Goal: Communication & Community: Connect with others

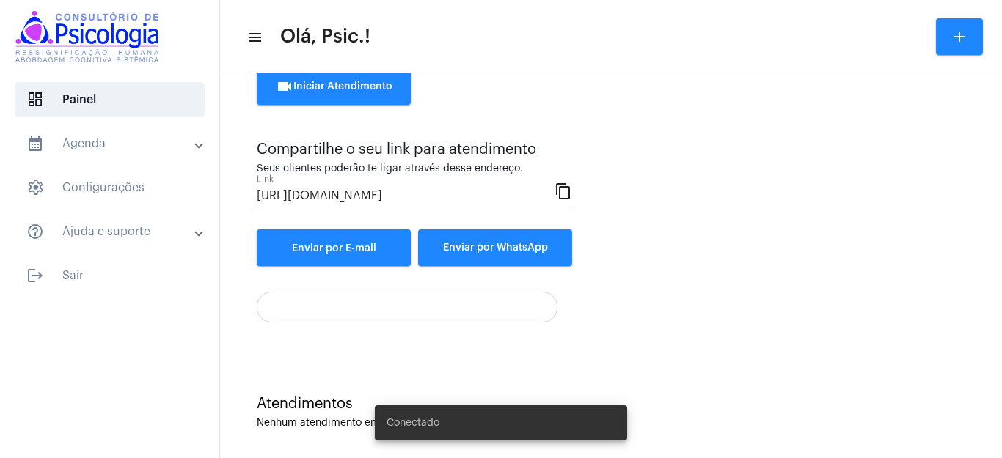
scroll to position [89, 0]
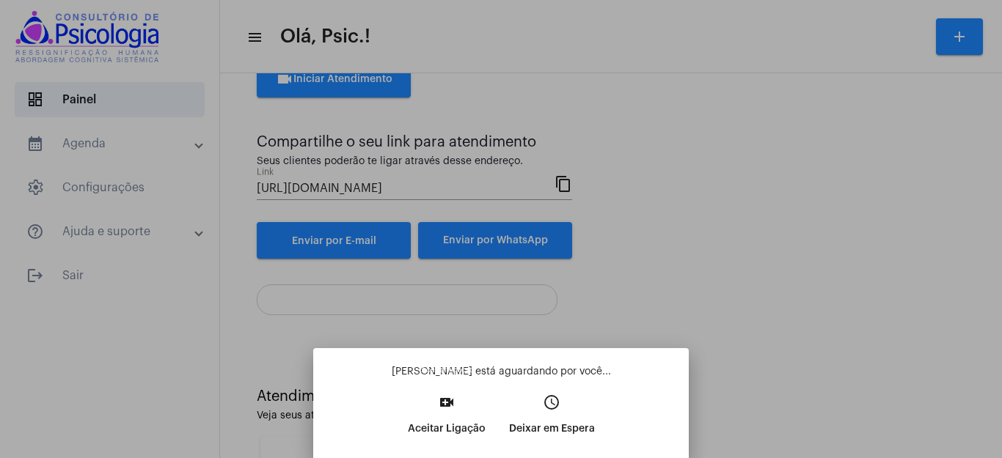
click at [447, 406] on mat-icon "video_call" at bounding box center [447, 403] width 18 height 18
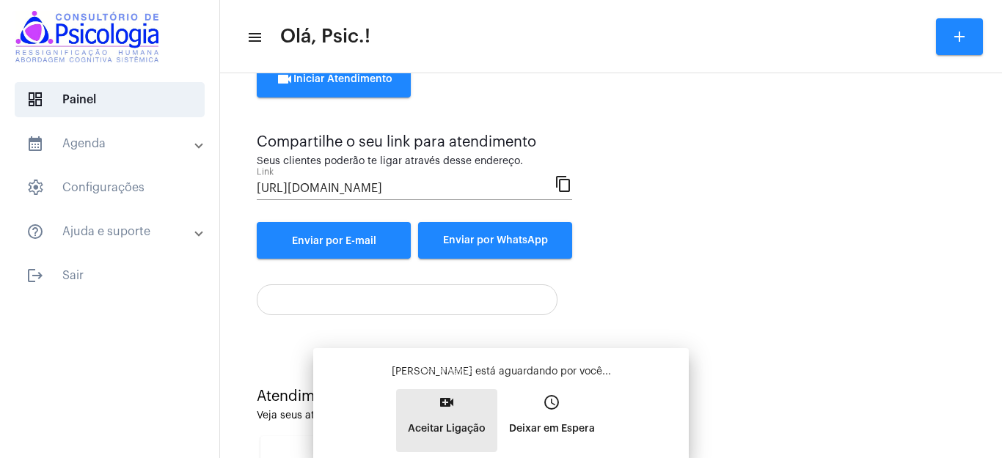
click at [447, 406] on button "video_call Aceitar Ligação" at bounding box center [446, 421] width 101 height 63
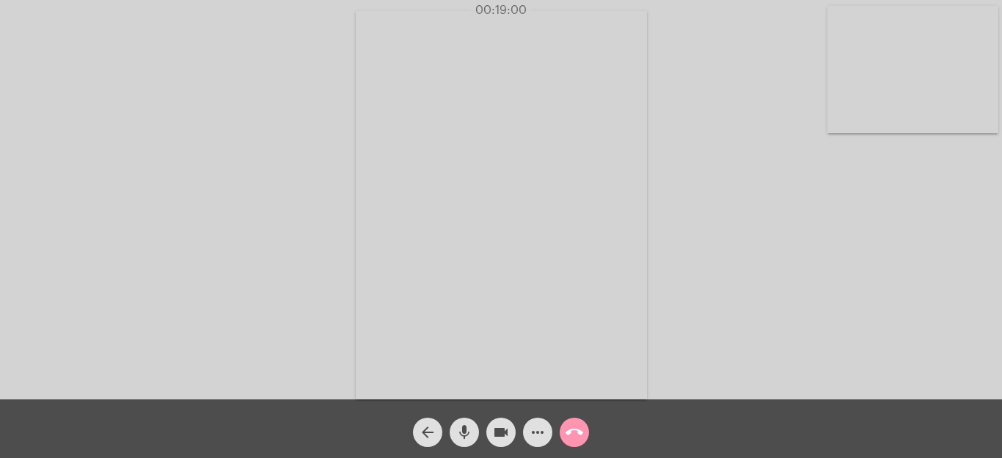
click at [846, 256] on div "Acessando Câmera e Microfone..." at bounding box center [500, 204] width 999 height 400
click at [204, 18] on div "Acessando Câmera e Microfone..." at bounding box center [500, 204] width 999 height 400
click at [579, 429] on mat-icon "call_end" at bounding box center [575, 433] width 18 height 18
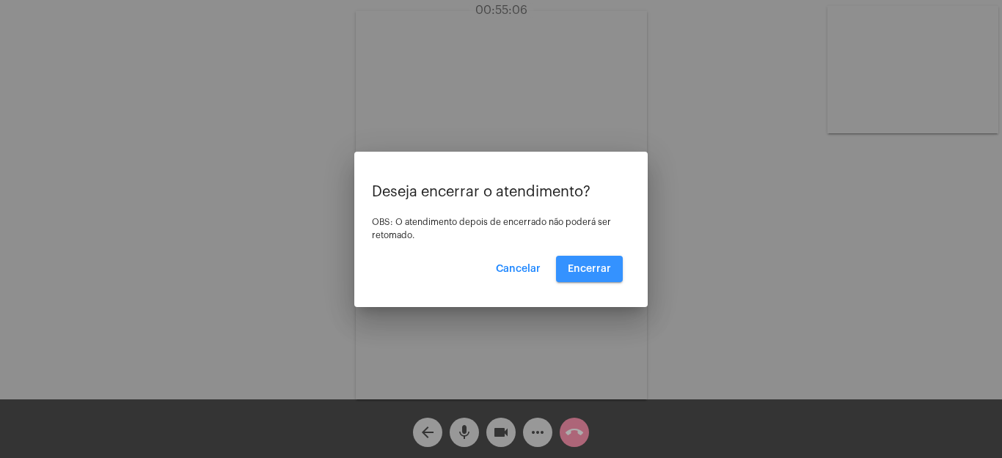
click at [602, 266] on span "Encerrar" at bounding box center [589, 269] width 43 height 10
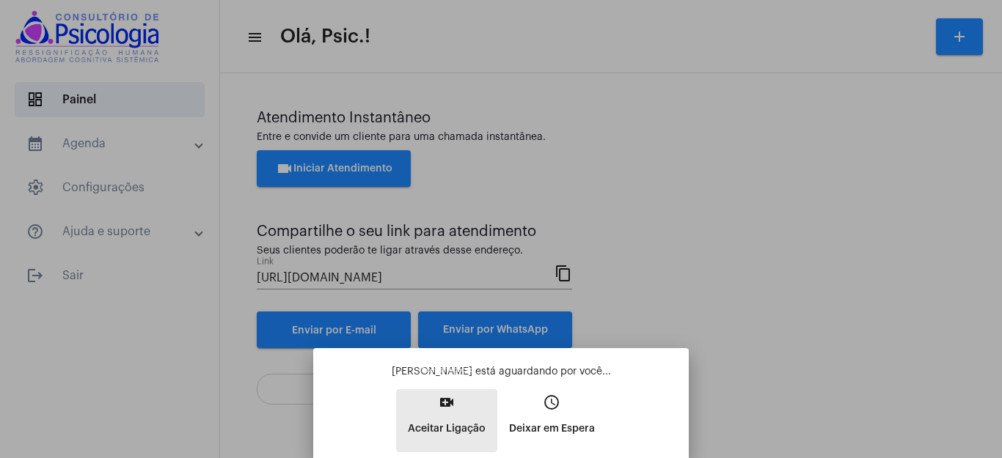
click at [445, 405] on mat-icon "video_call" at bounding box center [447, 403] width 18 height 18
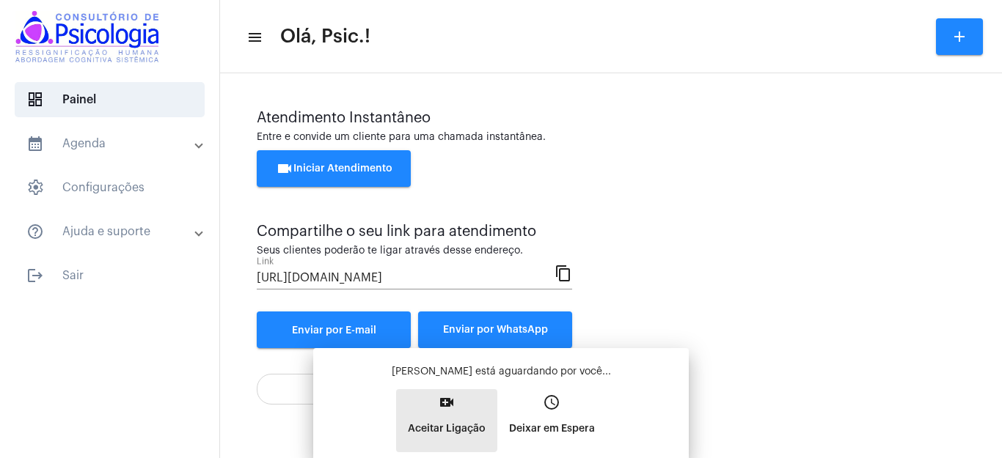
click at [445, 405] on div "[PERSON_NAME] está aguardando por você... video_call Aceitar Ligação access_tim…" at bounding box center [501, 409] width 352 height 88
